Goal: Transaction & Acquisition: Purchase product/service

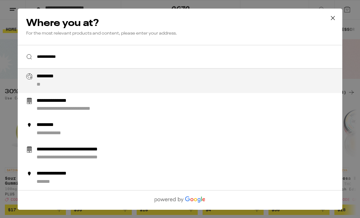
click at [129, 82] on div "********* **" at bounding box center [192, 80] width 311 height 15
type input "**********"
click at [140, 79] on div "********* **" at bounding box center [192, 80] width 311 height 15
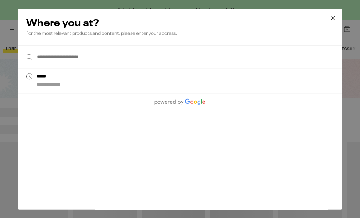
click at [274, 82] on div "**********" at bounding box center [192, 80] width 311 height 15
type input "*****"
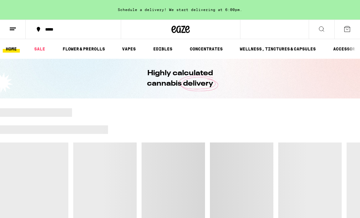
click at [334, 66] on div "Highly calculated cannabis delivery" at bounding box center [180, 79] width 360 height 40
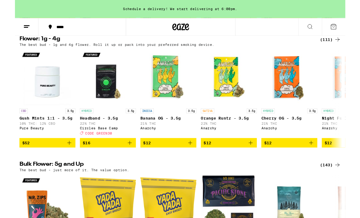
scroll to position [637, 0]
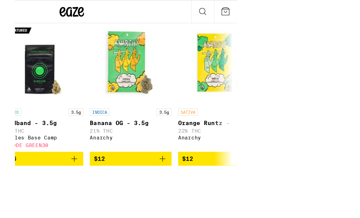
click at [253, 148] on icon "Add to bag" at bounding box center [256, 151] width 7 height 7
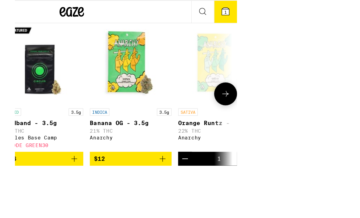
click at [203, 147] on button "Decrement" at bounding box center [208, 152] width 10 height 10
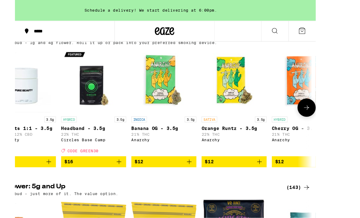
scroll to position [0, 0]
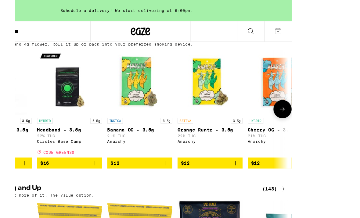
click at [300, 106] on icon at bounding box center [301, 101] width 7 height 7
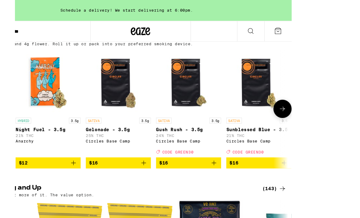
click at [303, 106] on icon at bounding box center [301, 101] width 7 height 7
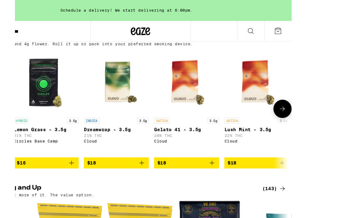
scroll to position [0, 568]
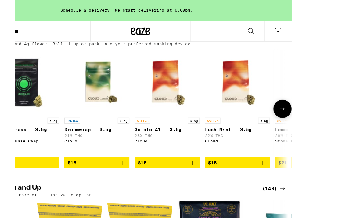
click at [301, 106] on icon at bounding box center [301, 101] width 7 height 7
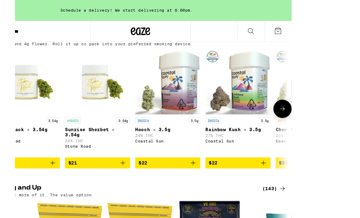
scroll to position [0, 852]
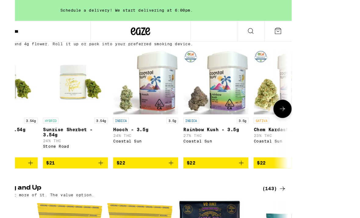
click at [302, 106] on icon at bounding box center [301, 101] width 7 height 7
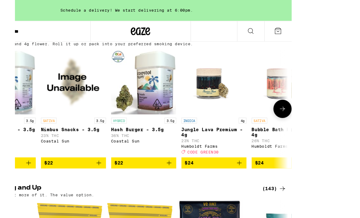
scroll to position [0, 1136]
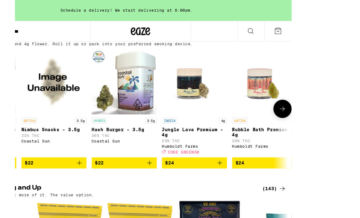
click at [301, 106] on icon at bounding box center [301, 101] width 7 height 7
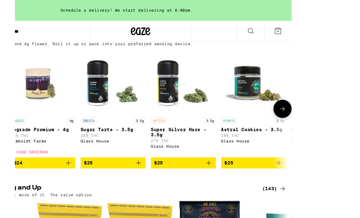
scroll to position [0, 1420]
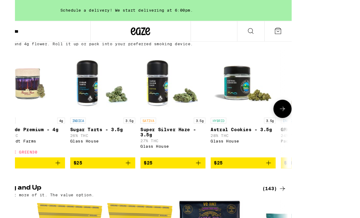
click at [300, 106] on icon at bounding box center [301, 101] width 7 height 7
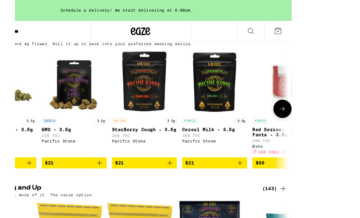
scroll to position [0, 1703]
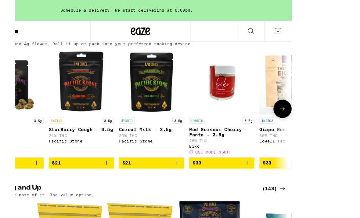
click at [297, 111] on button at bounding box center [301, 101] width 17 height 17
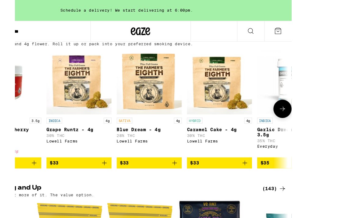
scroll to position [0, 1987]
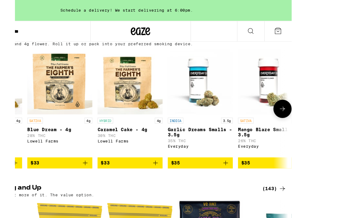
click at [299, 106] on icon at bounding box center [301, 101] width 7 height 7
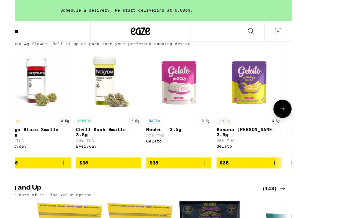
scroll to position [0, 2271]
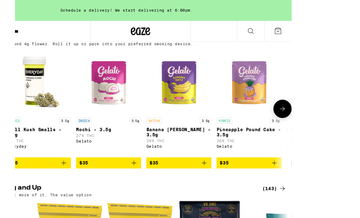
click at [271, 5] on div "Schedule a delivery! We start delivering at 6:00pm." at bounding box center [155, 10] width 310 height 20
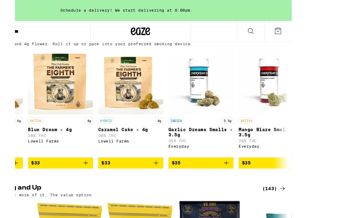
scroll to position [0, 1987]
click at [194, 107] on img "Open page for Garlic Dreams Smalls - 3.5g from Everyday" at bounding box center [224, 76] width 61 height 61
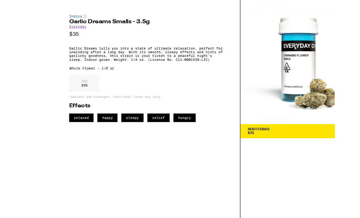
scroll to position [612, 0]
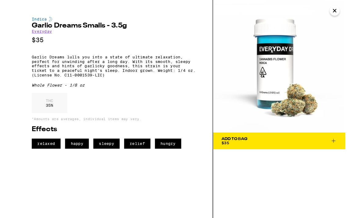
click at [346, 8] on icon "Close" at bounding box center [348, 11] width 7 height 9
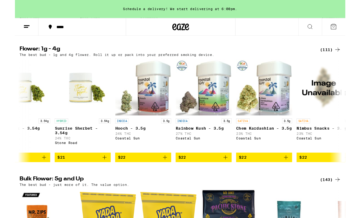
scroll to position [0, 885]
click at [220, 134] on div "INDICA 3.5g" at bounding box center [205, 131] width 61 height 5
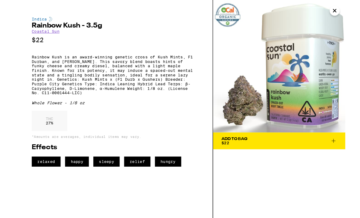
click at [323, 5] on img at bounding box center [288, 72] width 144 height 144
click at [350, 153] on icon at bounding box center [347, 153] width 7 height 7
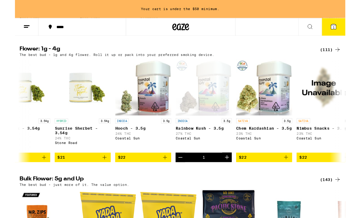
click at [234, 175] on icon "Increment" at bounding box center [230, 171] width 7 height 7
click at [353, 27] on button "2" at bounding box center [348, 29] width 26 height 19
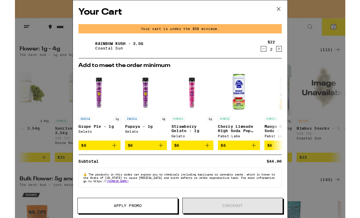
scroll to position [1, 0]
click at [290, 13] on icon at bounding box center [287, 9] width 9 height 9
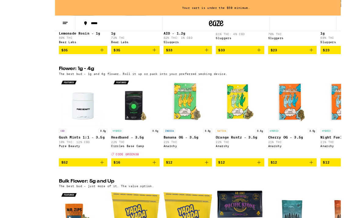
scroll to position [641, 0]
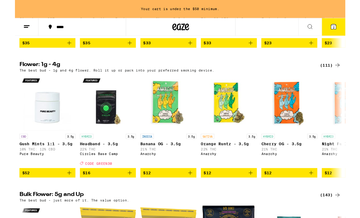
click at [194, 192] on icon "Add to bag" at bounding box center [190, 187] width 7 height 7
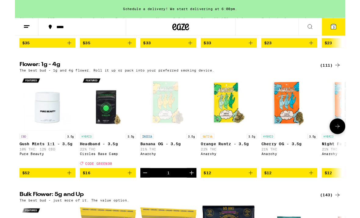
click at [349, 141] on icon at bounding box center [351, 137] width 7 height 7
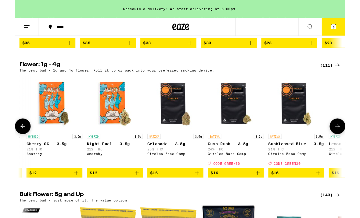
scroll to position [0, 284]
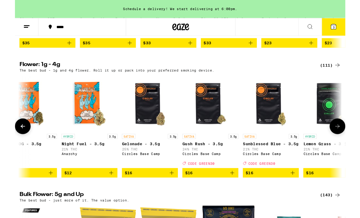
click at [345, 26] on icon at bounding box center [347, 28] width 7 height 7
